Goal: Information Seeking & Learning: Learn about a topic

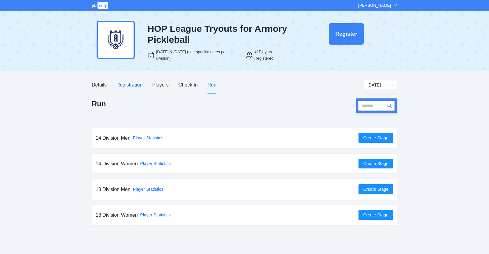
click at [133, 85] on div "Registration" at bounding box center [129, 85] width 26 height 8
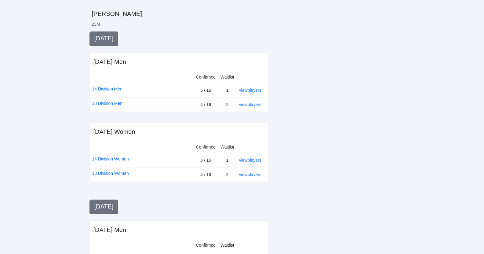
scroll to position [114, 0]
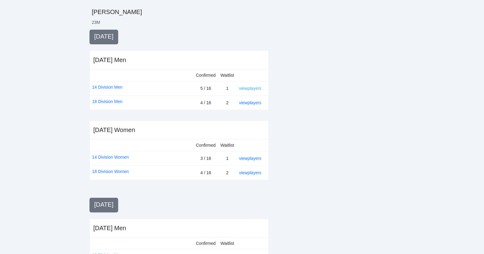
click at [254, 89] on link "view players" at bounding box center [250, 88] width 22 height 5
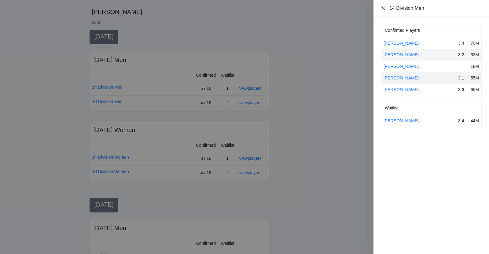
click at [382, 7] on icon "close" at bounding box center [383, 8] width 4 height 4
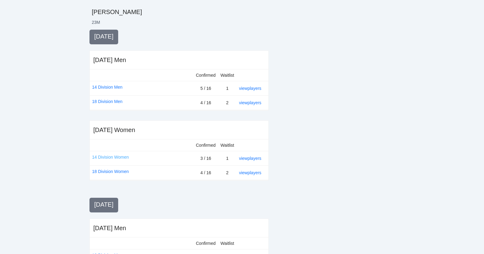
click at [105, 157] on link "14 Division Women" at bounding box center [110, 157] width 37 height 7
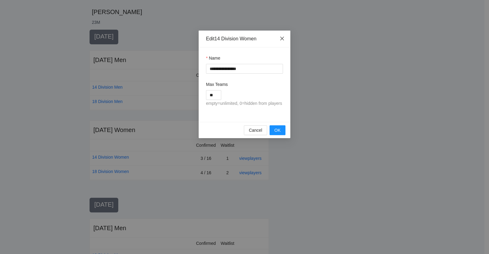
click at [283, 37] on icon "close" at bounding box center [282, 38] width 5 height 5
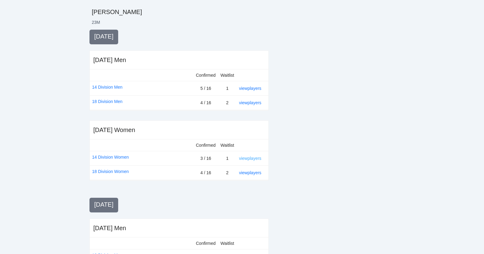
click at [253, 158] on link "view players" at bounding box center [250, 158] width 22 height 5
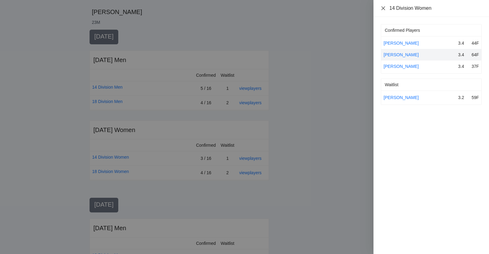
click at [383, 7] on icon "close" at bounding box center [383, 8] width 5 height 5
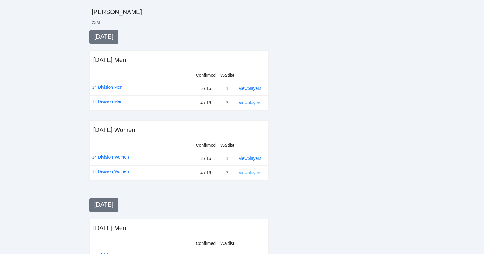
click at [247, 172] on link "view players" at bounding box center [250, 172] width 22 height 5
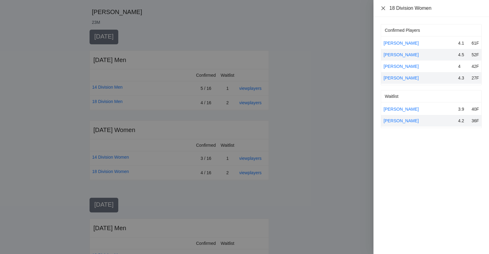
click at [383, 7] on icon "close" at bounding box center [383, 8] width 5 height 5
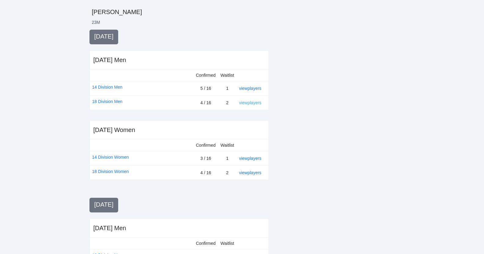
click at [249, 103] on link "view players" at bounding box center [250, 102] width 22 height 5
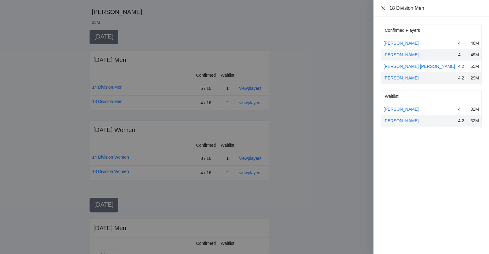
click at [384, 7] on icon "close" at bounding box center [383, 8] width 5 height 5
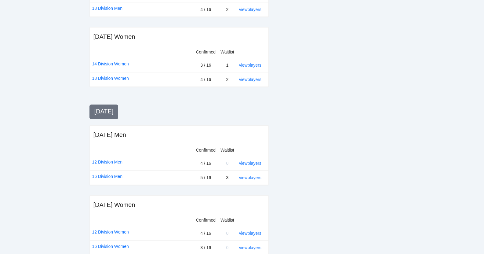
scroll to position [218, 0]
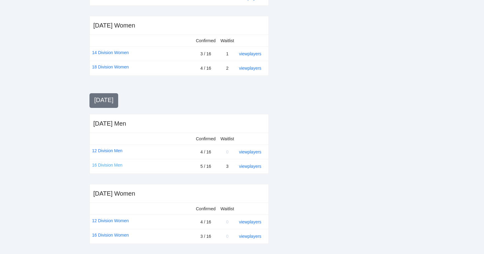
click at [105, 164] on link "16 Division Men" at bounding box center [107, 165] width 31 height 7
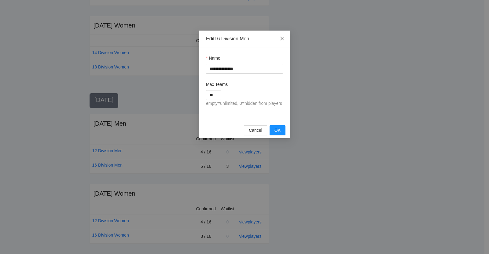
click at [282, 40] on icon "close" at bounding box center [282, 38] width 5 height 5
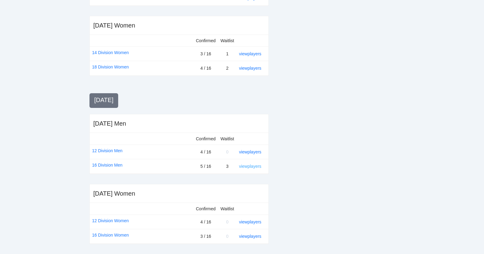
click at [247, 167] on link "view players" at bounding box center [250, 166] width 22 height 5
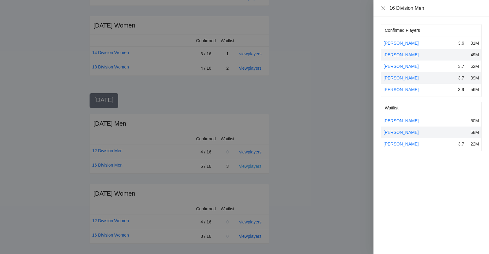
click at [247, 167] on div at bounding box center [244, 127] width 489 height 254
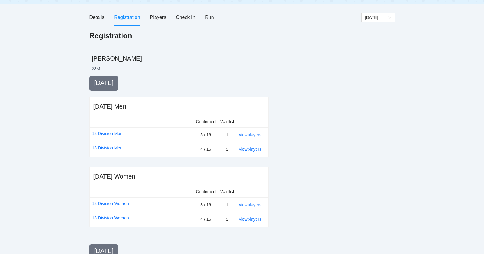
scroll to position [98, 0]
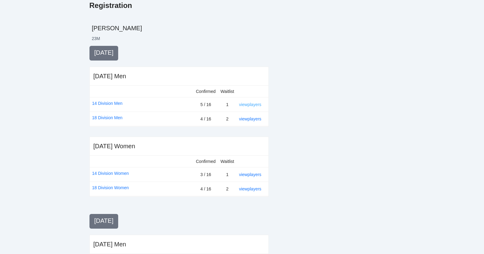
click at [248, 105] on link "view players" at bounding box center [250, 104] width 22 height 5
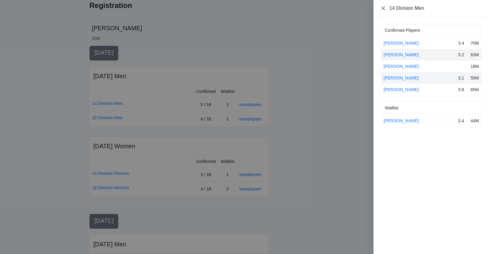
click at [382, 10] on icon "close" at bounding box center [383, 8] width 4 height 4
